Goal: Task Accomplishment & Management: Manage account settings

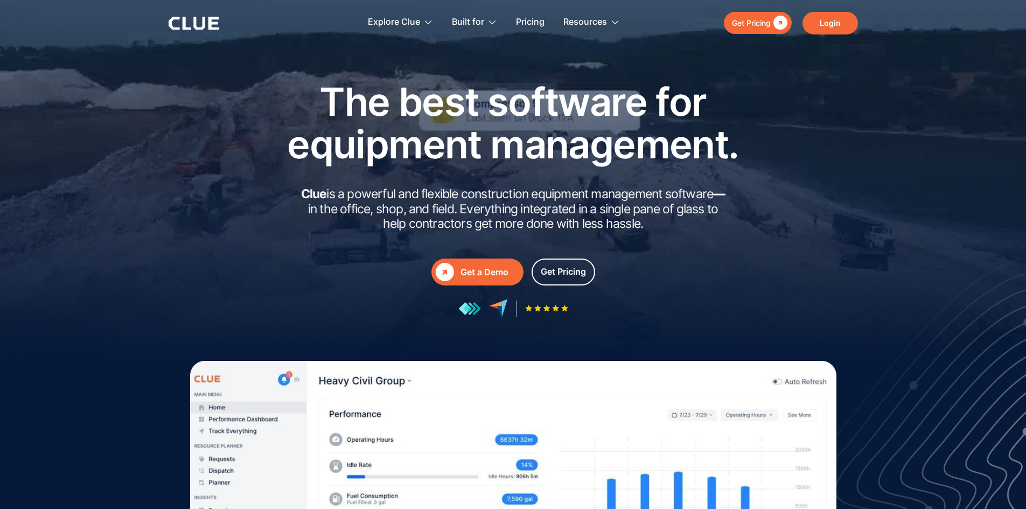
click at [827, 23] on link "Login" at bounding box center [830, 23] width 55 height 23
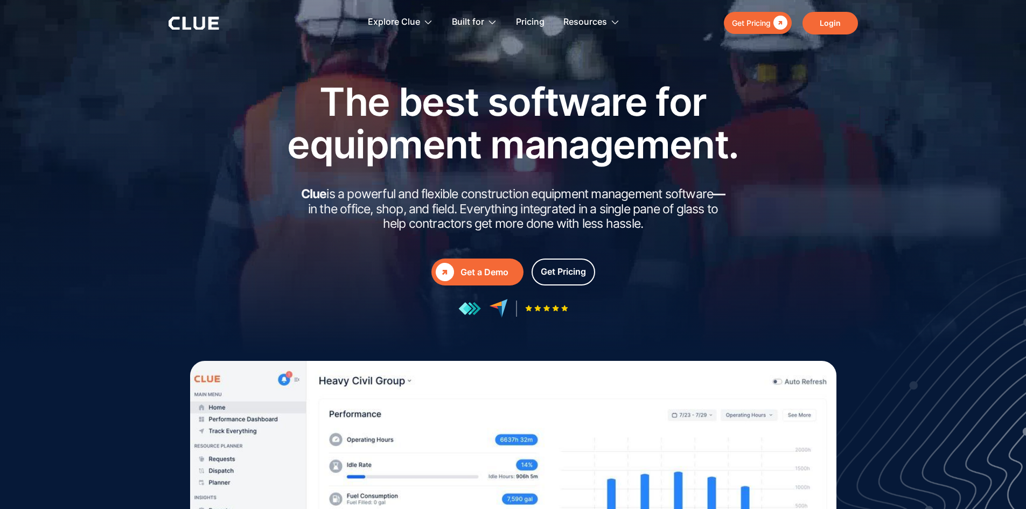
click at [831, 18] on link "Login" at bounding box center [830, 23] width 55 height 23
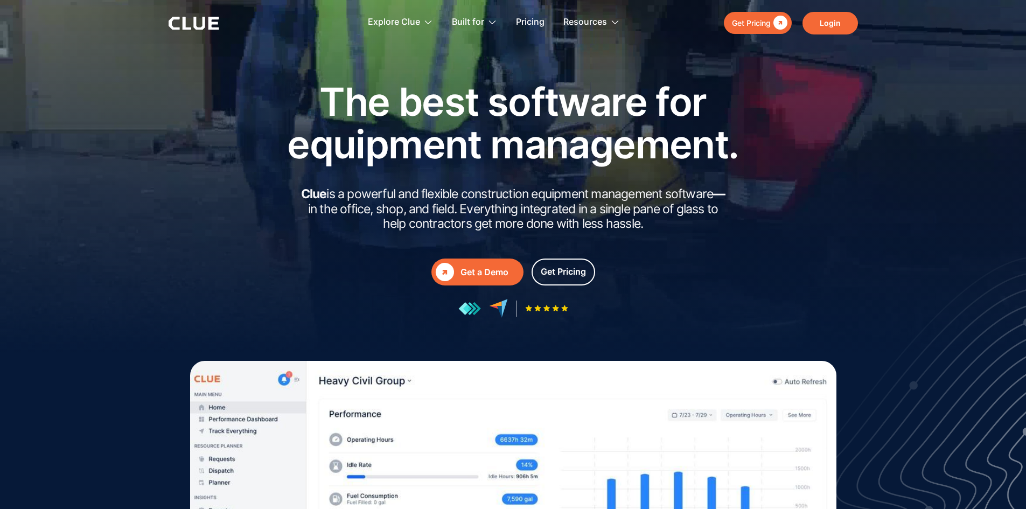
click at [812, 22] on link "Login" at bounding box center [830, 23] width 55 height 23
